Goal: Connect with others: Connect with other users

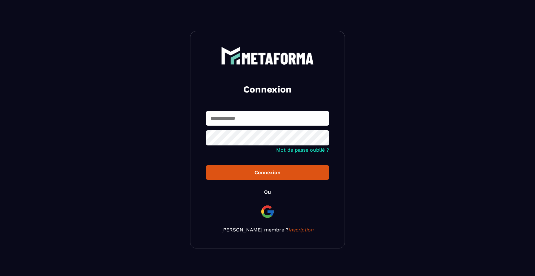
click at [262, 213] on img at bounding box center [267, 211] width 15 height 15
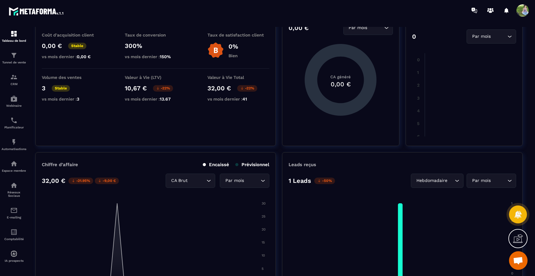
scroll to position [41, 0]
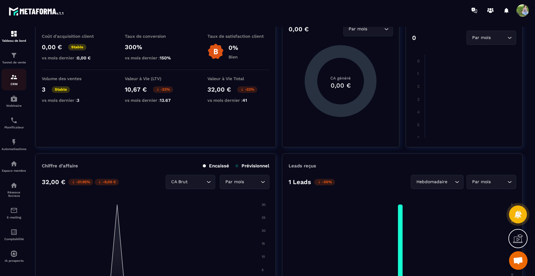
click at [14, 81] on img at bounding box center [13, 76] width 7 height 7
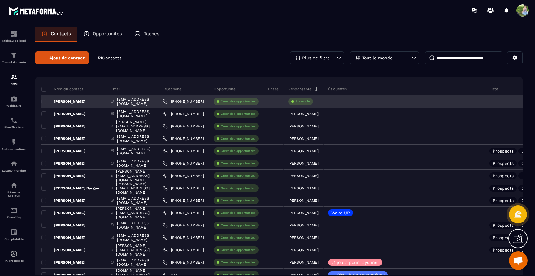
click at [313, 103] on div "À associe" at bounding box center [300, 101] width 25 height 7
click at [310, 102] on p "À associe" at bounding box center [302, 101] width 15 height 4
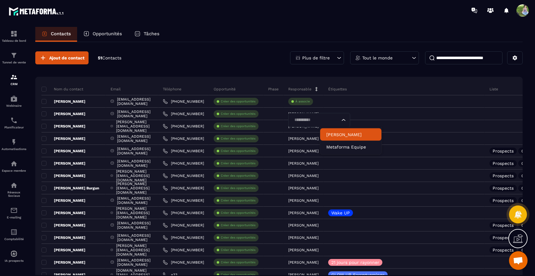
click at [338, 133] on p "Manuela Rossell" at bounding box center [350, 135] width 49 height 6
